Goal: Task Accomplishment & Management: Use online tool/utility

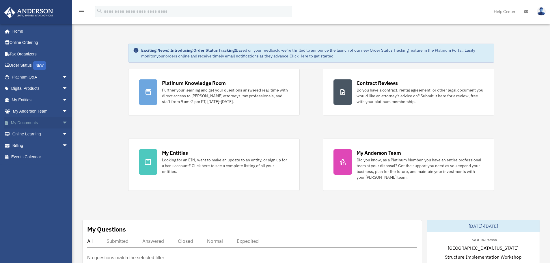
click at [62, 123] on span "arrow_drop_down" at bounding box center [68, 123] width 12 height 12
click at [34, 136] on link "Box" at bounding box center [42, 135] width 68 height 12
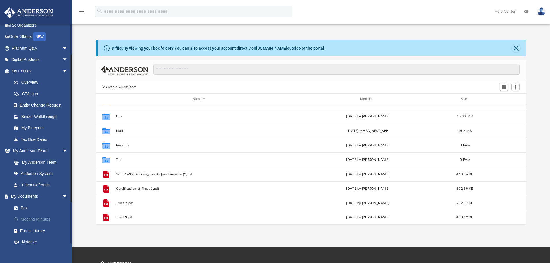
scroll to position [58, 0]
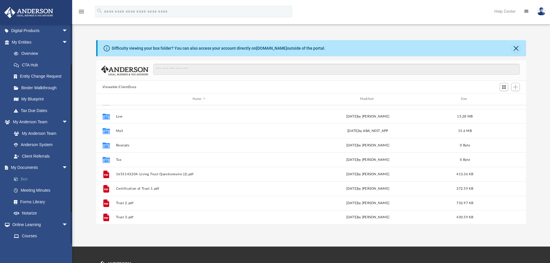
click at [31, 179] on link "Box" at bounding box center [42, 179] width 68 height 12
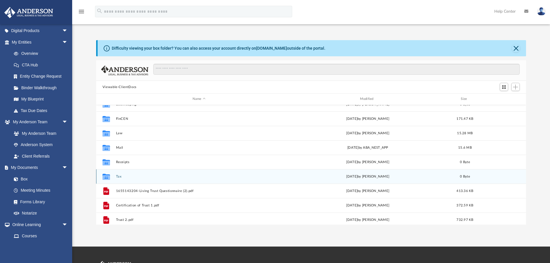
scroll to position [0, 0]
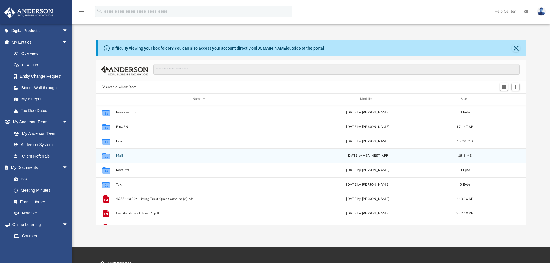
click at [152, 155] on button "Mail" at bounding box center [199, 156] width 166 height 4
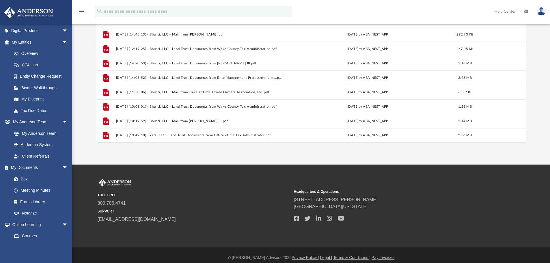
scroll to position [87, 0]
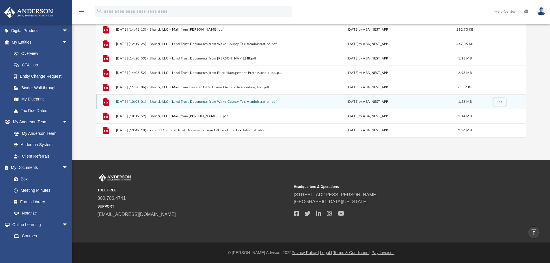
click at [106, 102] on icon "grid" at bounding box center [106, 102] width 6 height 8
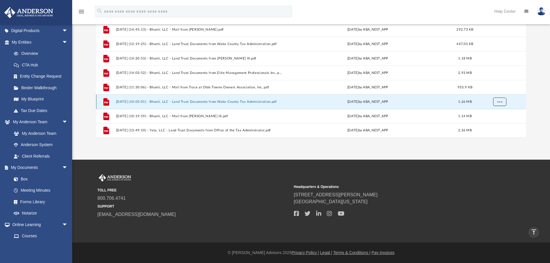
click at [499, 100] on span "More options" at bounding box center [499, 101] width 5 height 3
click at [491, 114] on li "Preview" at bounding box center [494, 114] width 17 height 6
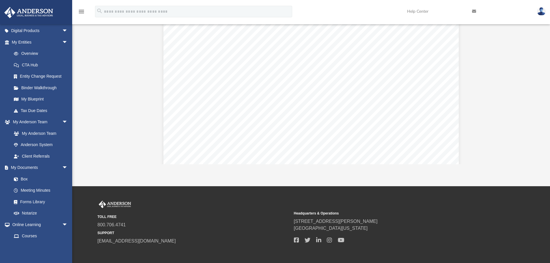
scroll to position [0, 0]
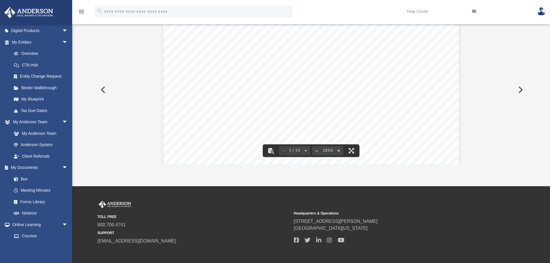
click at [521, 90] on button "Preview" at bounding box center [520, 90] width 13 height 16
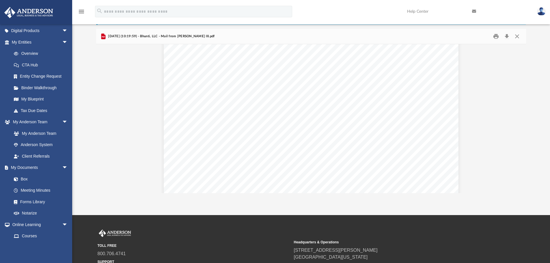
scroll to position [1646, 0]
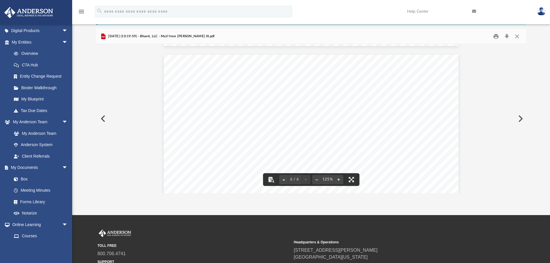
click at [518, 118] on button "Preview" at bounding box center [520, 119] width 13 height 16
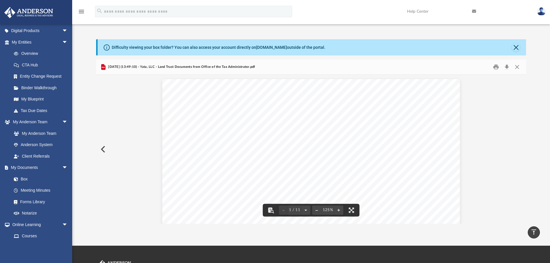
scroll to position [0, 0]
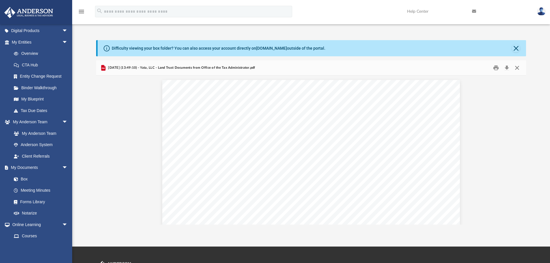
click at [518, 68] on button "Close" at bounding box center [517, 68] width 10 height 9
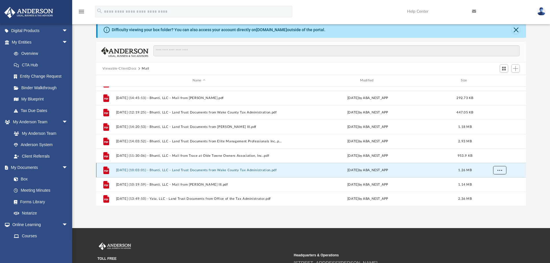
scroll to position [29, 0]
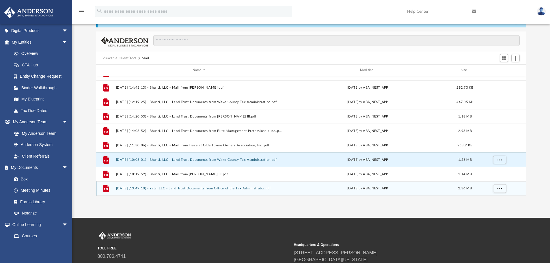
click at [278, 190] on button "2025.08.18 (13:49:10) - Yata, LLC - Land Trust Documents from Office of the Tax…" at bounding box center [199, 189] width 166 height 4
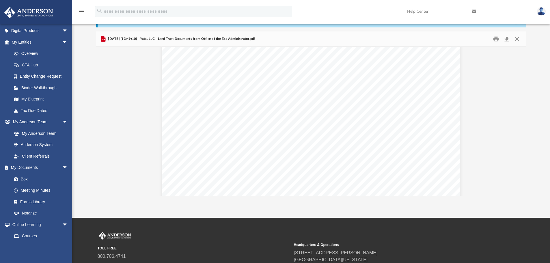
scroll to position [0, 0]
